Goal: Transaction & Acquisition: Purchase product/service

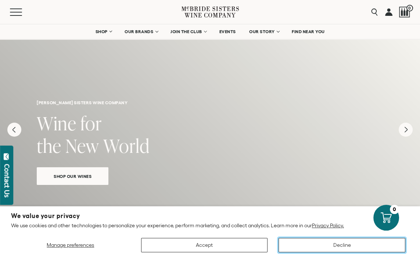
click at [348, 246] on button "Decline" at bounding box center [342, 245] width 127 height 14
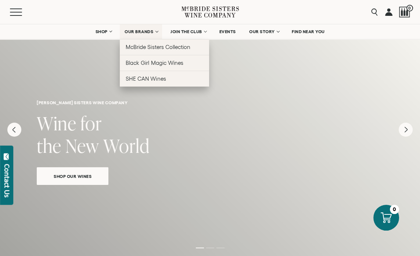
click at [150, 34] on span "OUR BRANDS" at bounding box center [139, 31] width 29 height 5
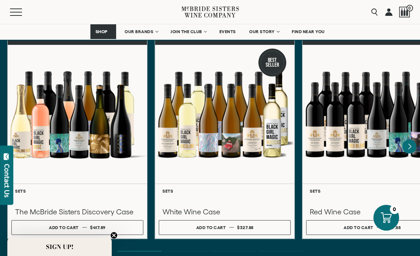
scroll to position [2284, 0]
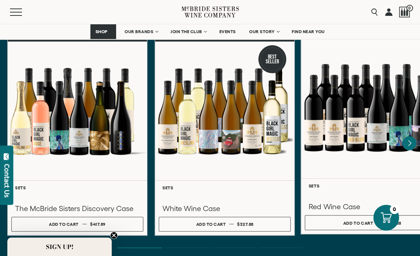
click at [367, 116] on div at bounding box center [372, 108] width 142 height 142
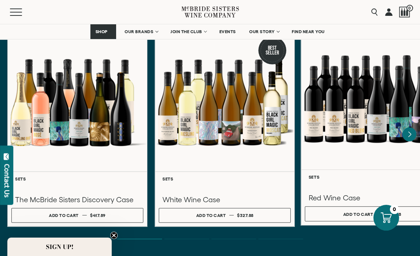
scroll to position [2307, 0]
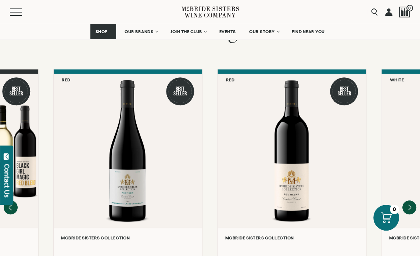
scroll to position [657, 0]
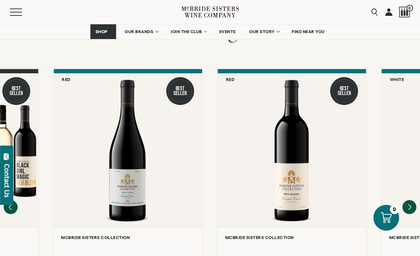
click at [2, 204] on button "Contact Us" at bounding box center [6, 174] width 13 height 59
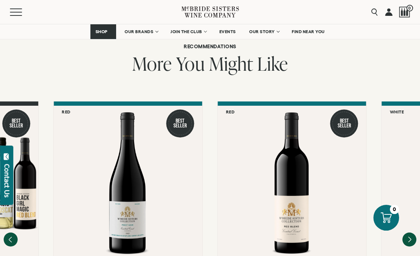
scroll to position [624, 0]
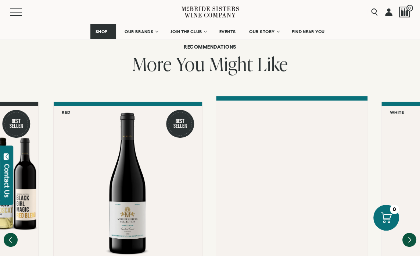
click at [296, 178] on div at bounding box center [291, 178] width 151 height 157
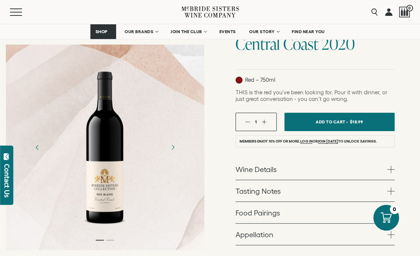
scroll to position [99, 0]
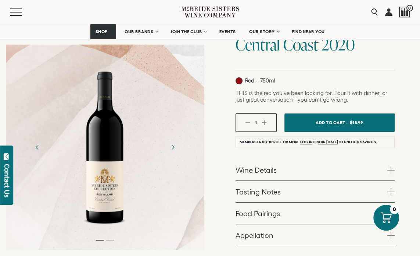
click at [392, 169] on span at bounding box center [391, 169] width 7 height 7
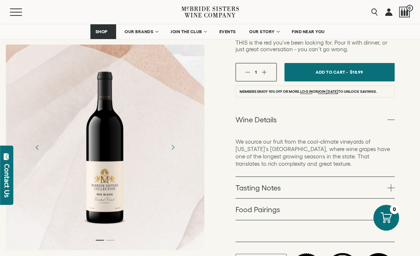
scroll to position [153, 0]
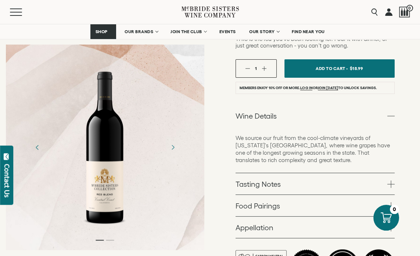
click at [393, 184] on span at bounding box center [391, 183] width 7 height 7
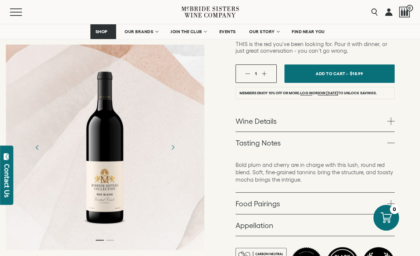
scroll to position [149, 0]
click at [393, 120] on span at bounding box center [391, 120] width 7 height 7
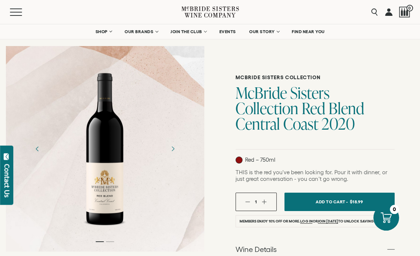
scroll to position [0, 0]
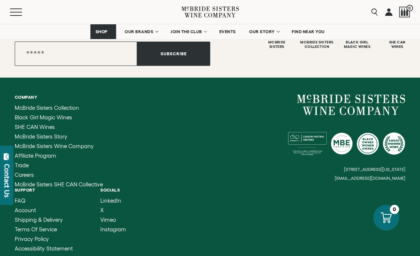
scroll to position [2000, 0]
